Goal: Check status: Check status

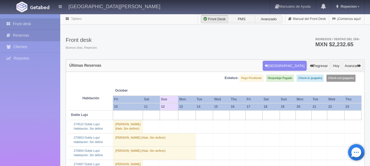
click at [31, 34] on link "Reservas" at bounding box center [30, 35] width 60 height 11
click at [47, 35] on link "Reservas" at bounding box center [30, 35] width 60 height 11
click at [44, 35] on link "Reservas" at bounding box center [30, 35] width 60 height 11
click at [46, 34] on link "Reservas" at bounding box center [30, 35] width 60 height 11
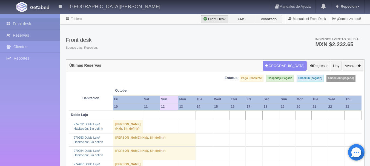
click at [46, 34] on link "Reservas" at bounding box center [30, 35] width 60 height 11
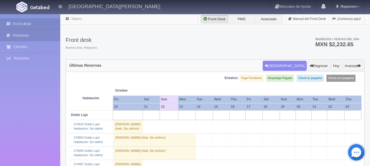
click at [46, 34] on link "Reservas" at bounding box center [30, 35] width 60 height 11
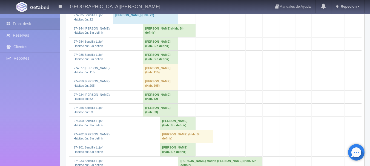
scroll to position [548, 0]
click at [149, 37] on td "[PERSON_NAME] (Hab. Sin definir)" at bounding box center [169, 30] width 53 height 13
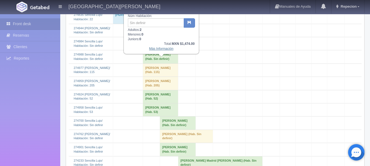
click at [167, 51] on link "Más Información" at bounding box center [161, 49] width 24 height 4
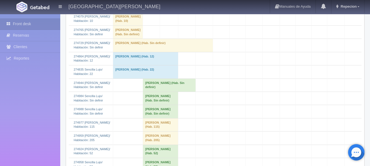
scroll to position [520, 0]
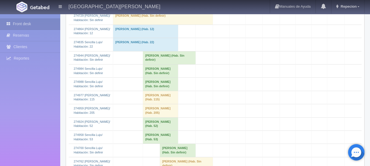
click at [156, 64] on td "[PERSON_NAME] (Hab. Sin definir)" at bounding box center [169, 57] width 53 height 13
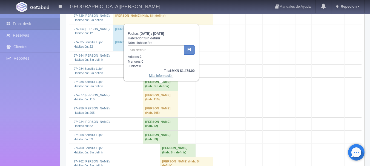
click at [163, 77] on link "Más Información" at bounding box center [161, 76] width 24 height 4
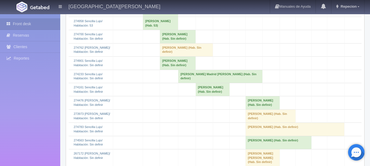
scroll to position [563, 0]
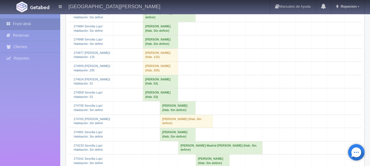
click at [143, 22] on td "[PERSON_NAME] (Hab. Sin definir)" at bounding box center [169, 15] width 53 height 13
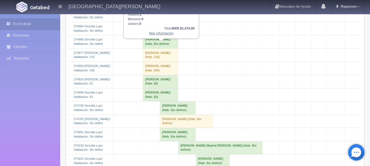
click at [161, 35] on link "Más Información" at bounding box center [161, 33] width 24 height 4
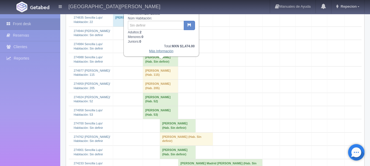
scroll to position [535, 0]
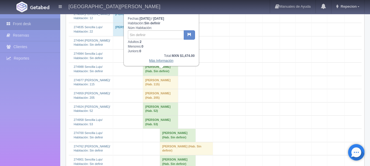
click at [164, 62] on link "Más Información" at bounding box center [161, 61] width 24 height 4
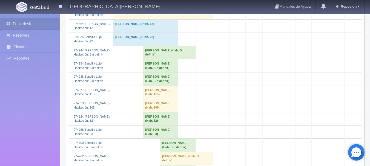
scroll to position [575, 0]
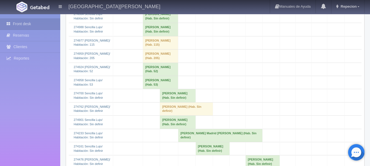
click at [153, 36] on td "[PERSON_NAME] (Hab. Sin definir)" at bounding box center [160, 29] width 35 height 13
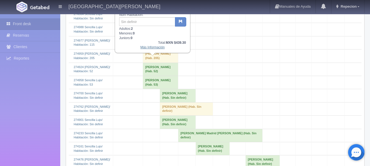
click at [157, 49] on link "Más Información" at bounding box center [153, 47] width 24 height 4
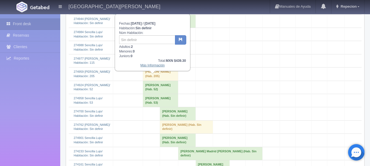
scroll to position [548, 0]
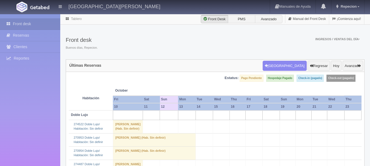
scroll to position [548, 0]
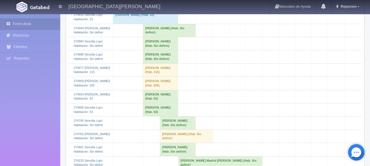
click at [157, 37] on td "Alexandre Quevillon (Hab. Sin definir)" at bounding box center [169, 30] width 53 height 13
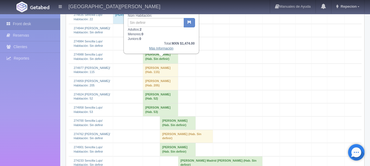
click at [159, 50] on link "Más Información" at bounding box center [161, 49] width 24 height 4
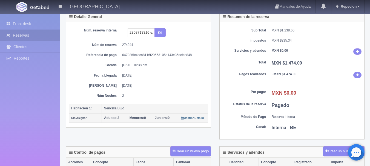
scroll to position [27, 0]
